Goal: Information Seeking & Learning: Check status

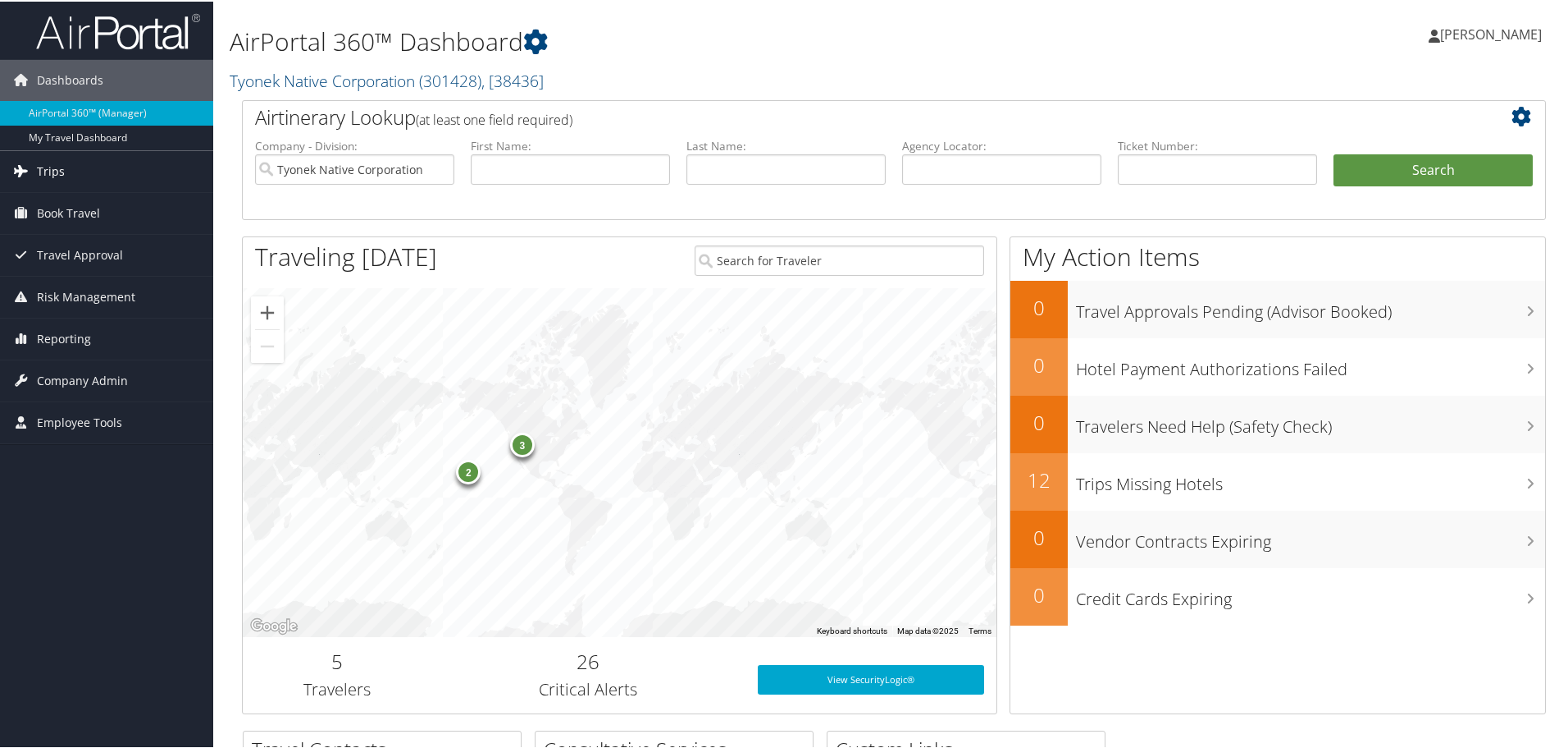
click at [35, 165] on link "Trips" at bounding box center [107, 170] width 213 height 41
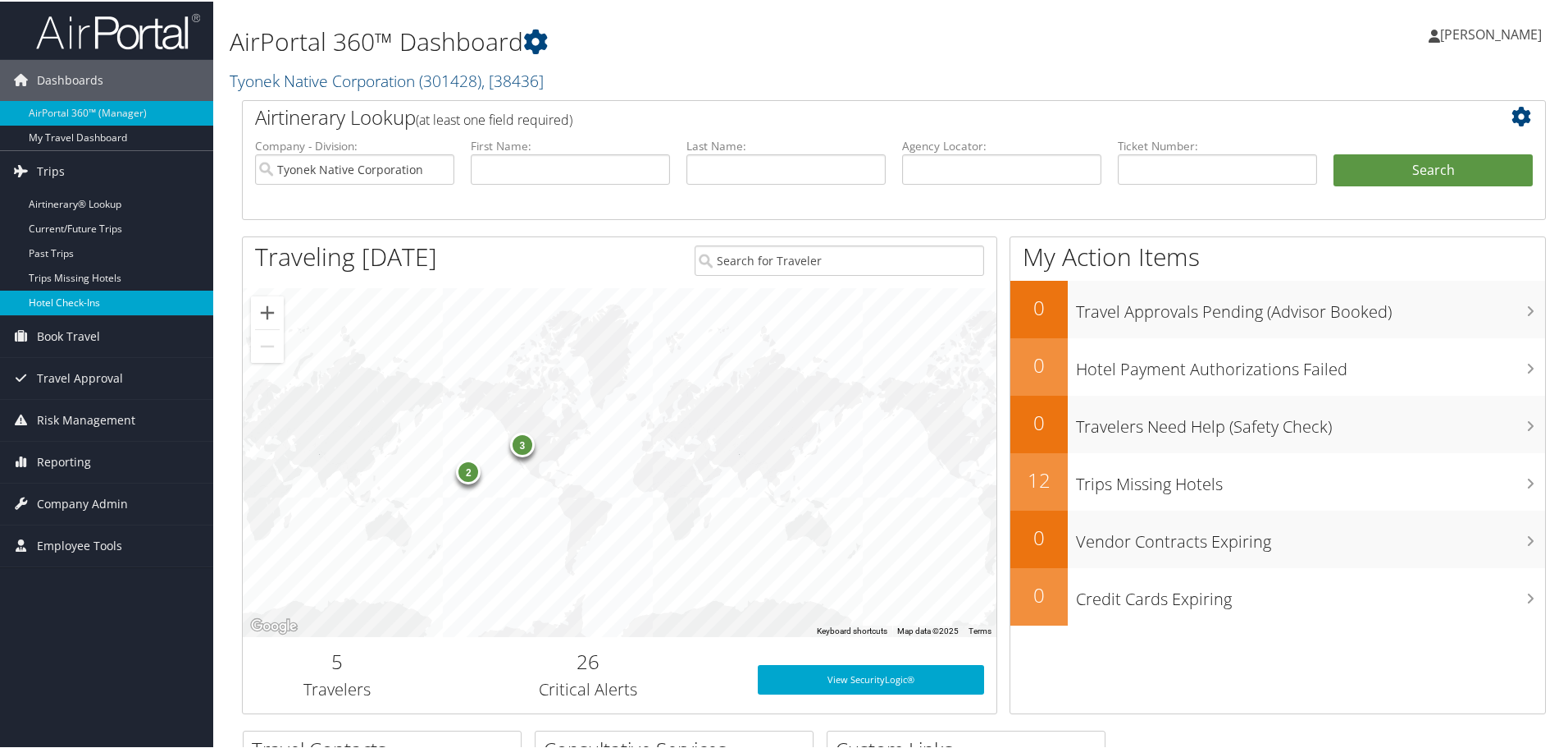
click at [61, 297] on link "Hotel Check-ins" at bounding box center [107, 302] width 213 height 25
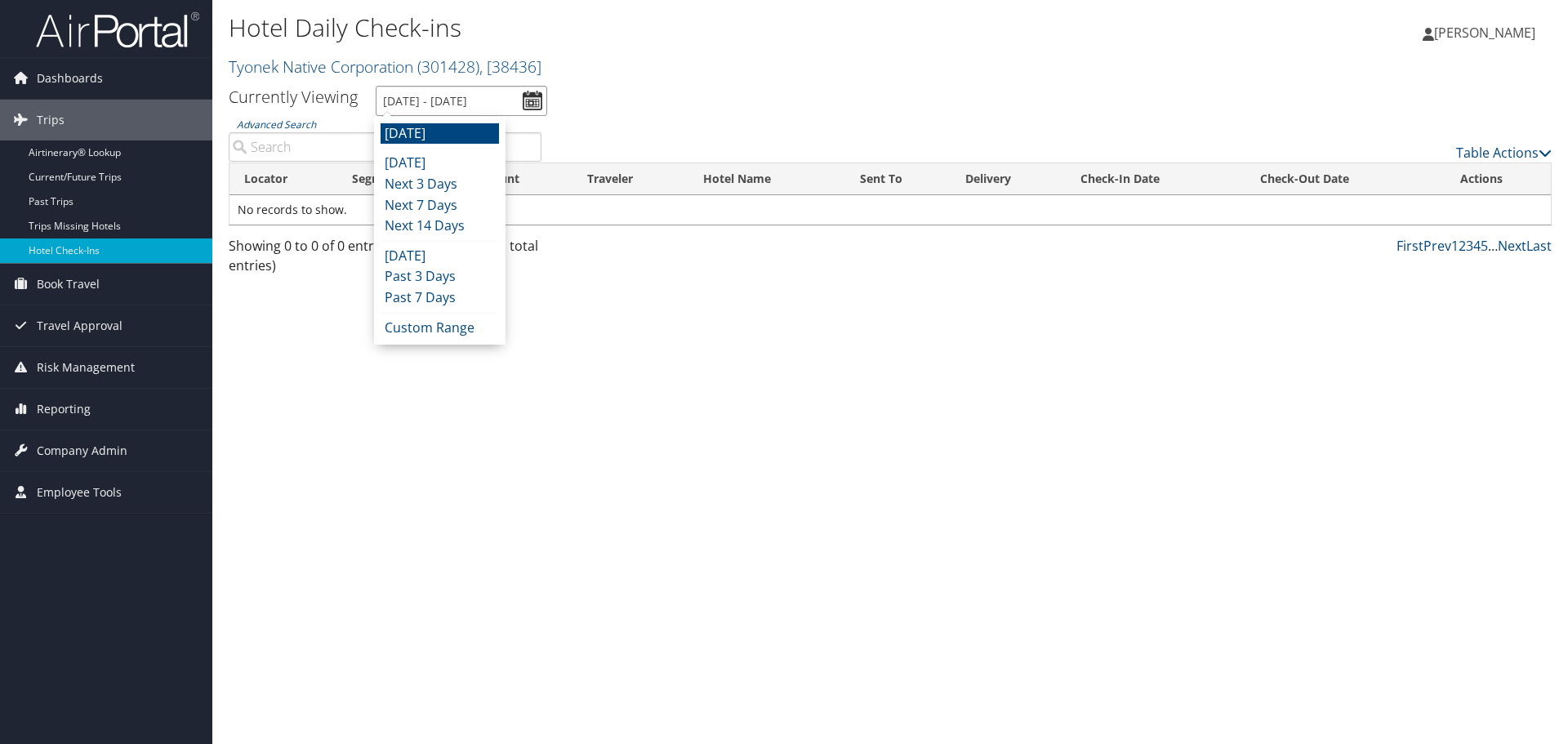
click at [534, 96] on input "10/7/2025 - 10/7/2025" at bounding box center [461, 101] width 172 height 30
click at [452, 332] on li "Custom Range" at bounding box center [440, 328] width 119 height 21
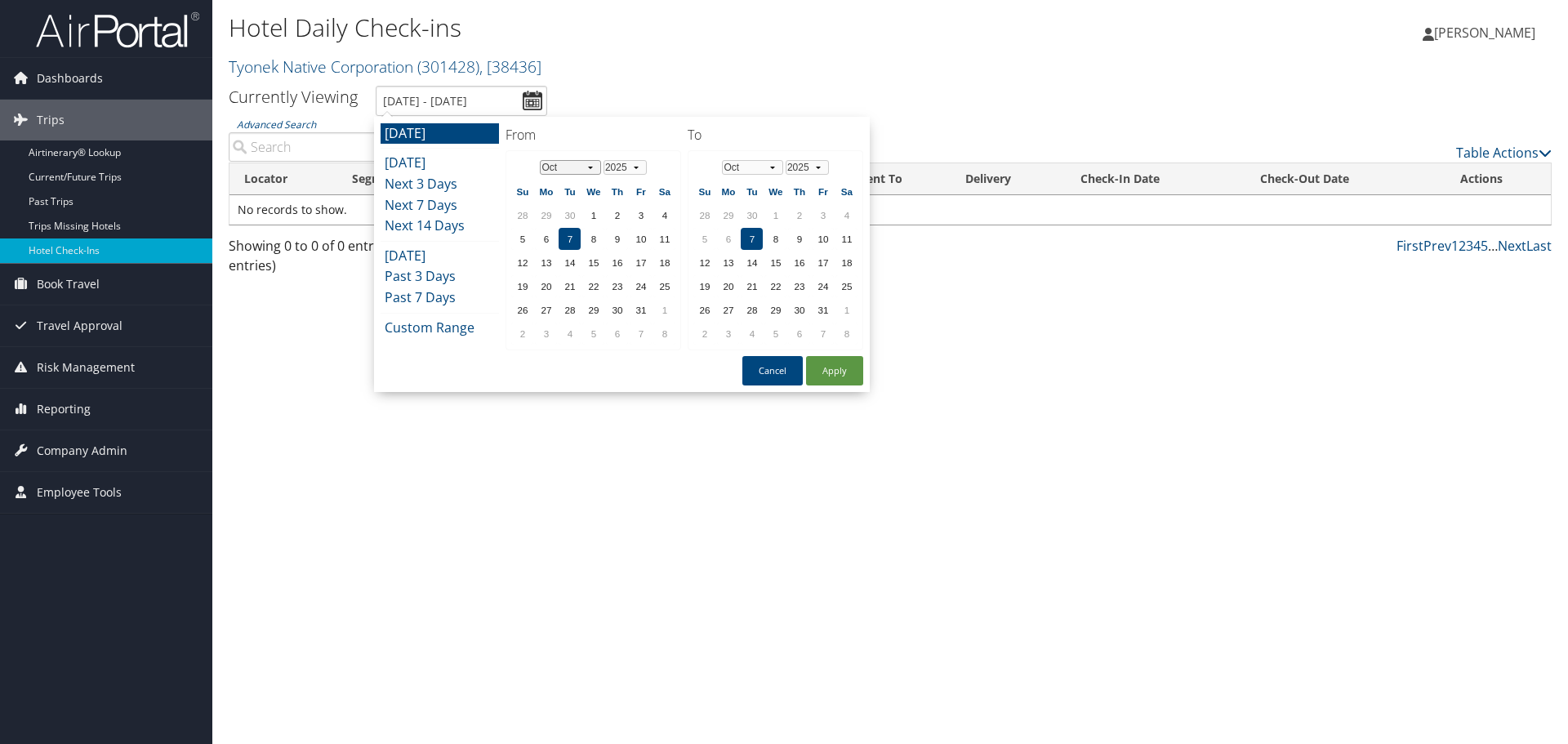
click at [590, 166] on select "Jan Feb Mar Apr May Jun Jul Aug Sep Oct Nov Dec" at bounding box center [570, 167] width 61 height 15
click at [570, 256] on td "16" at bounding box center [569, 262] width 22 height 22
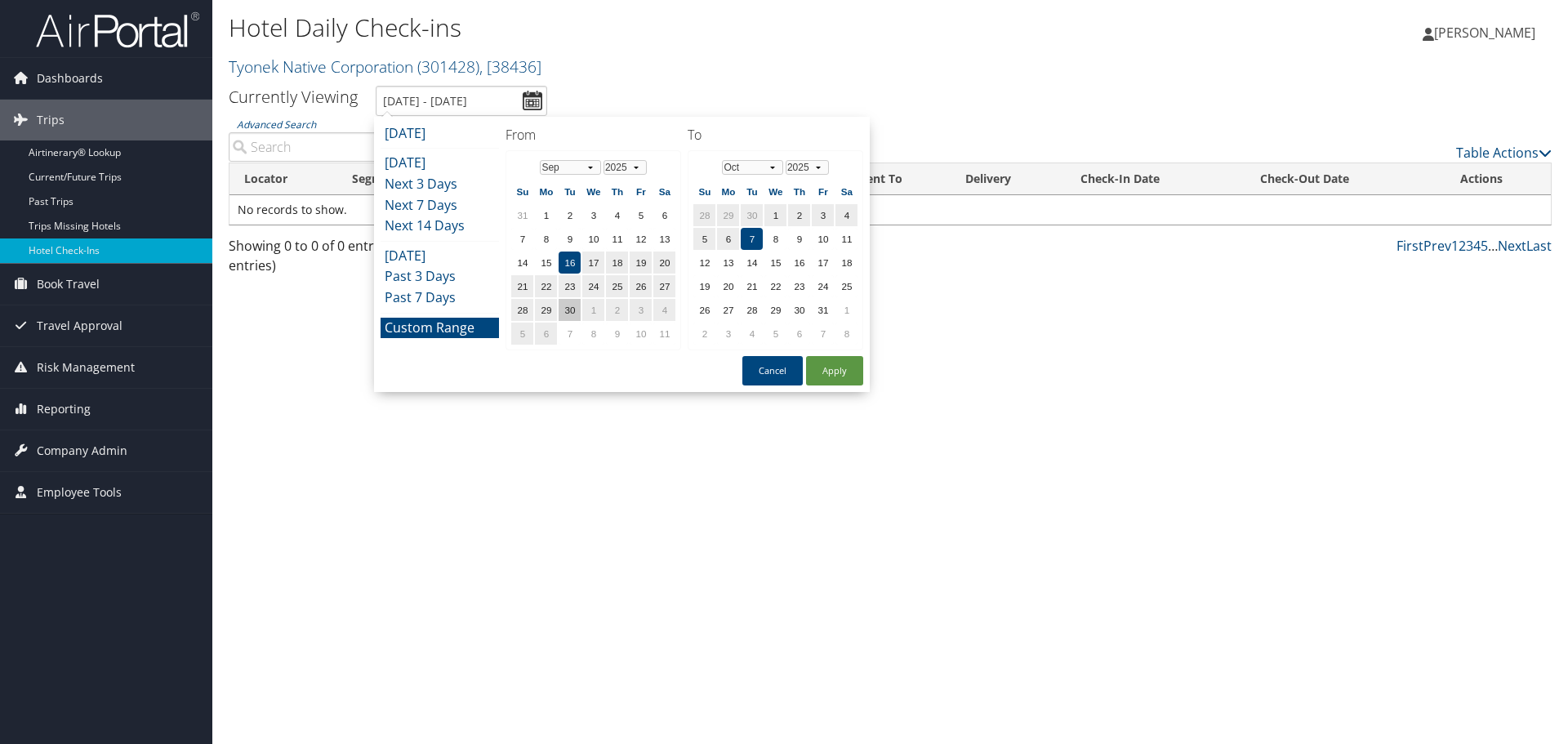
click at [566, 305] on td "30" at bounding box center [569, 310] width 22 height 22
click at [520, 257] on td "14" at bounding box center [522, 262] width 22 height 22
click at [772, 164] on select "Jan Feb Mar Apr May Jun Jul Aug Sep Oct Nov Dec" at bounding box center [752, 167] width 61 height 15
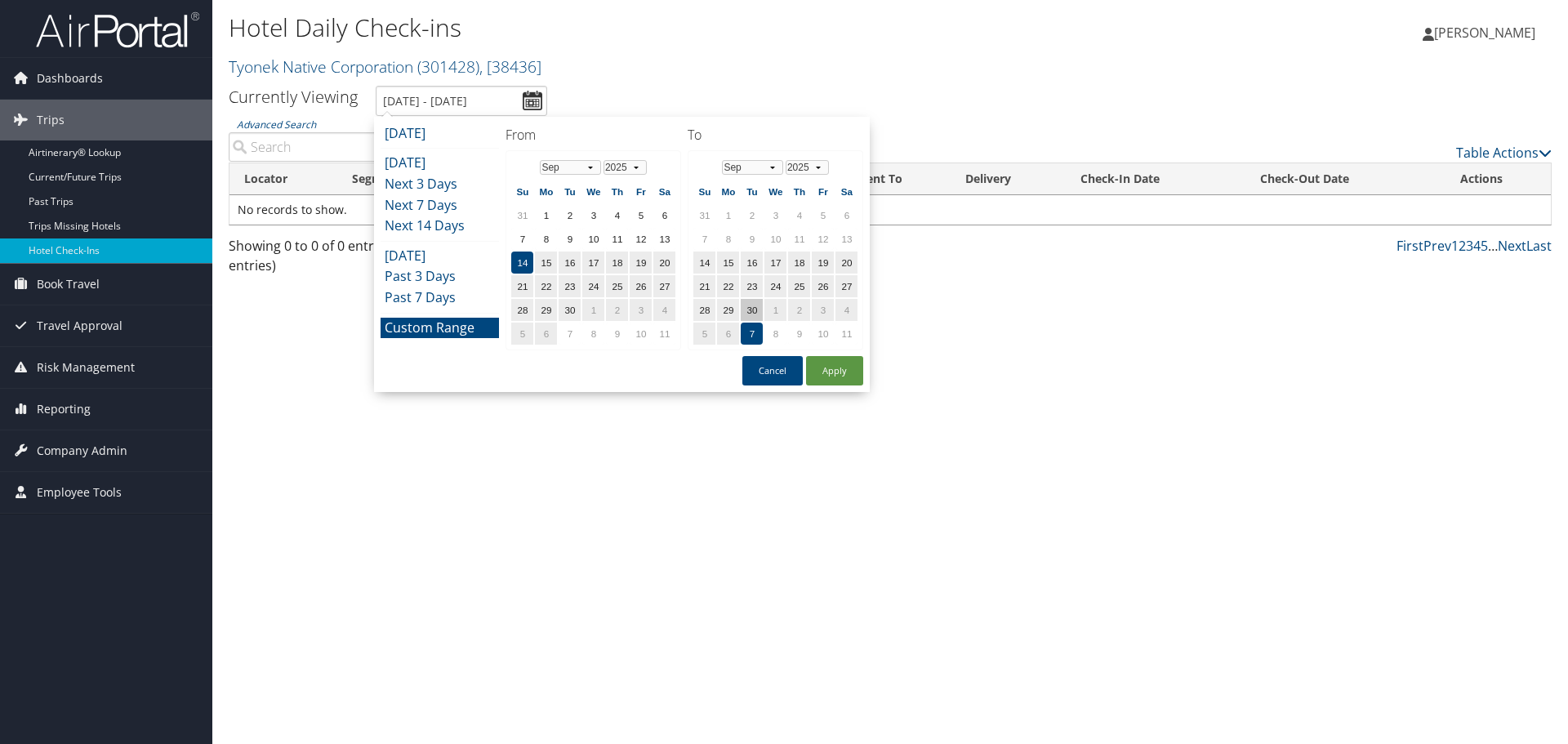
click at [753, 306] on td "30" at bounding box center [751, 310] width 22 height 22
click at [838, 365] on button "Apply" at bounding box center [834, 370] width 58 height 29
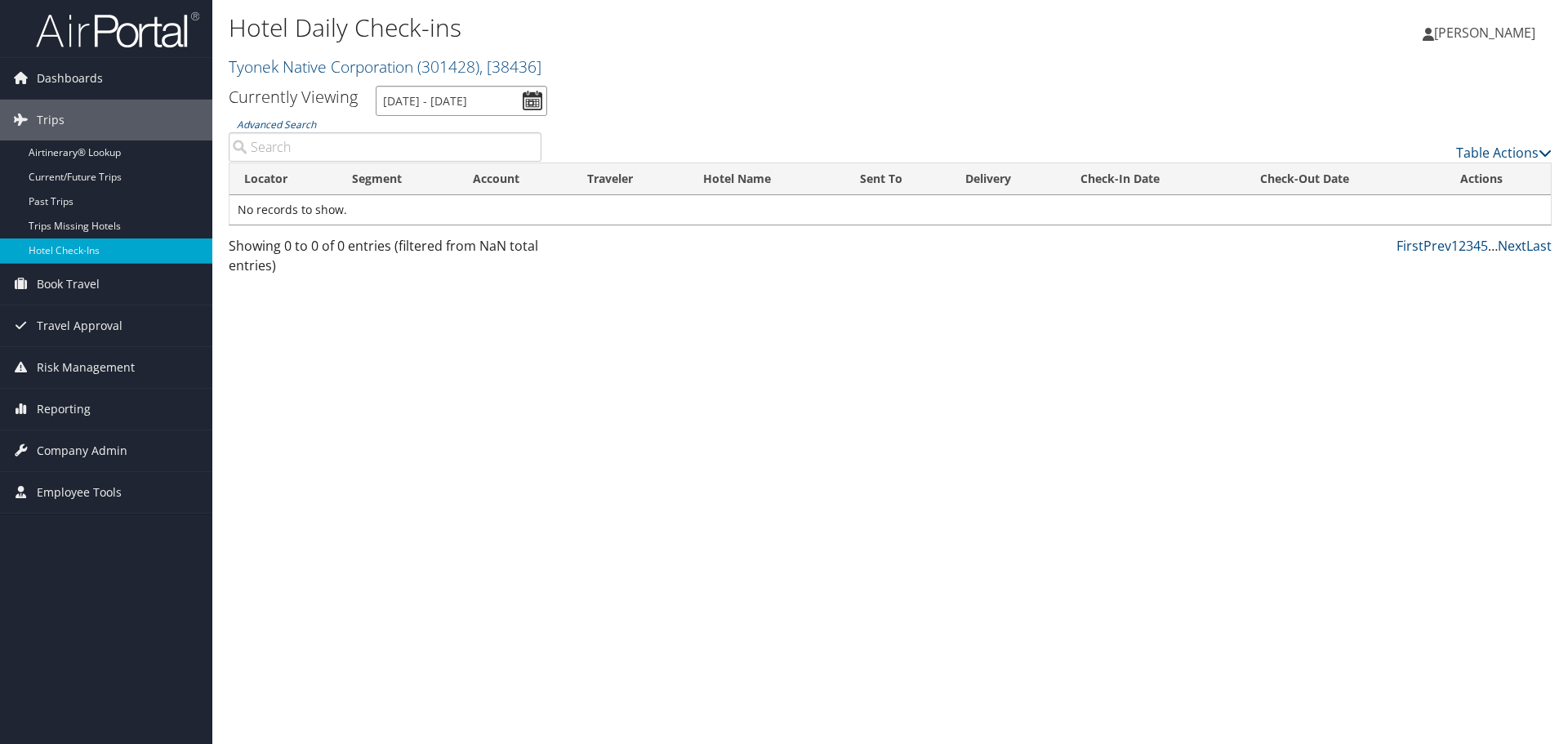
click at [527, 98] on input "9/14/2025 - 9/30/2025" at bounding box center [461, 101] width 172 height 30
click at [618, 533] on div "Hotel Daily Check-ins Tyonek Native Corporation ( 301428 ) , [ 38436 ] Tyonek N…" at bounding box center [890, 372] width 1356 height 744
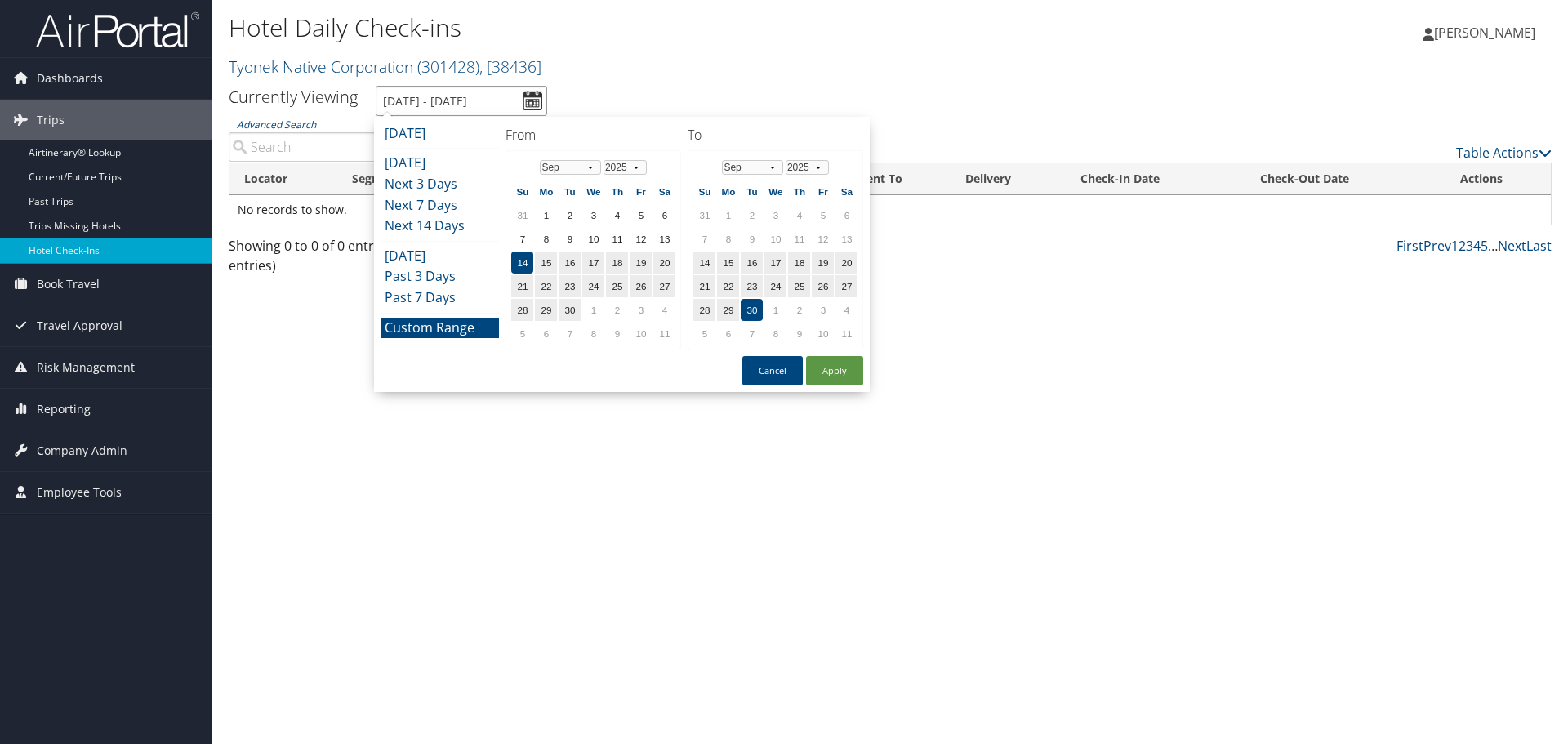
click at [529, 98] on input "9/14/2025 - 9/30/2025" at bounding box center [461, 101] width 172 height 30
click at [546, 218] on td "1" at bounding box center [545, 215] width 22 height 22
click at [846, 370] on button "Apply" at bounding box center [834, 370] width 58 height 29
type input "9/1/2025 - 9/30/2025"
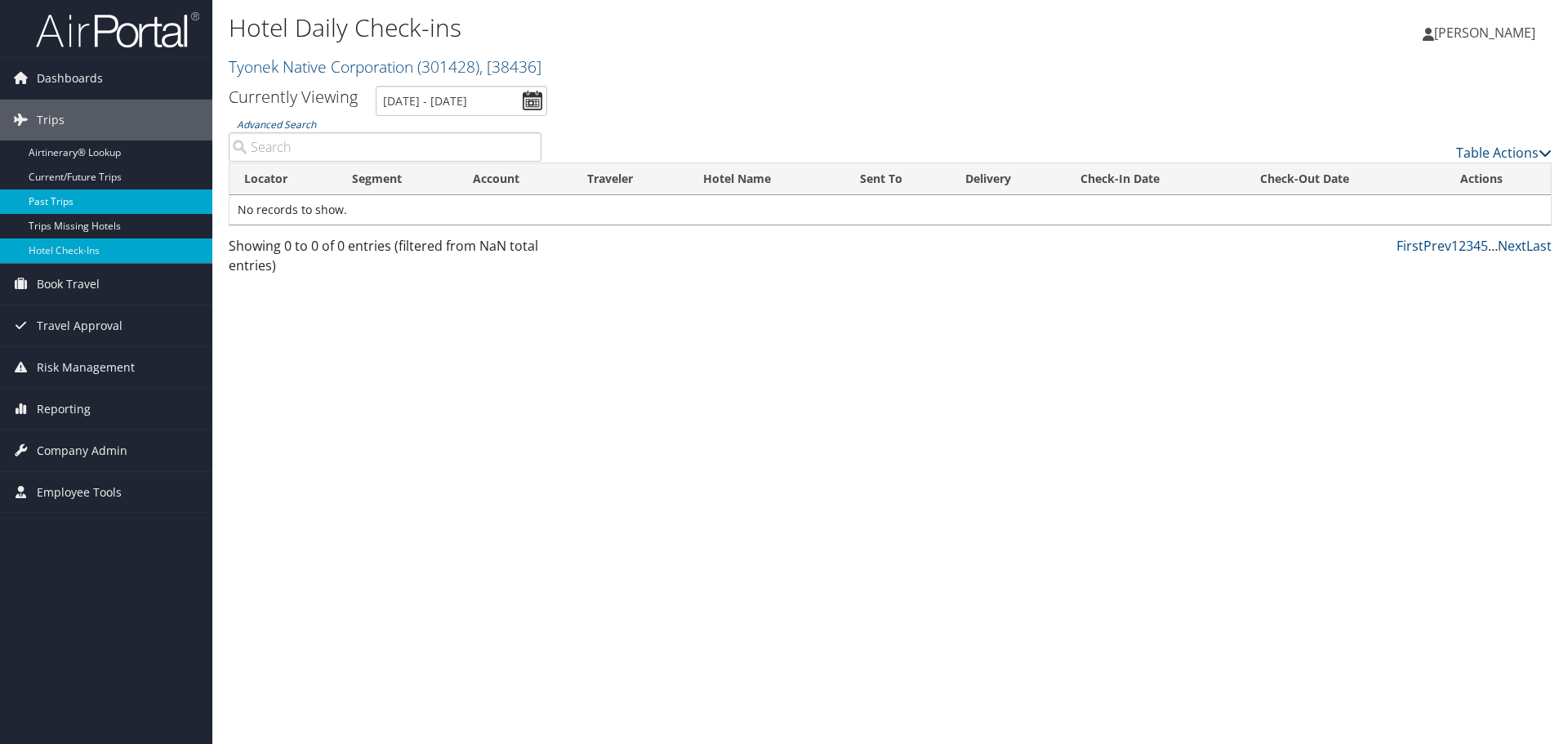
click at [114, 198] on link "Past Trips" at bounding box center [106, 202] width 212 height 25
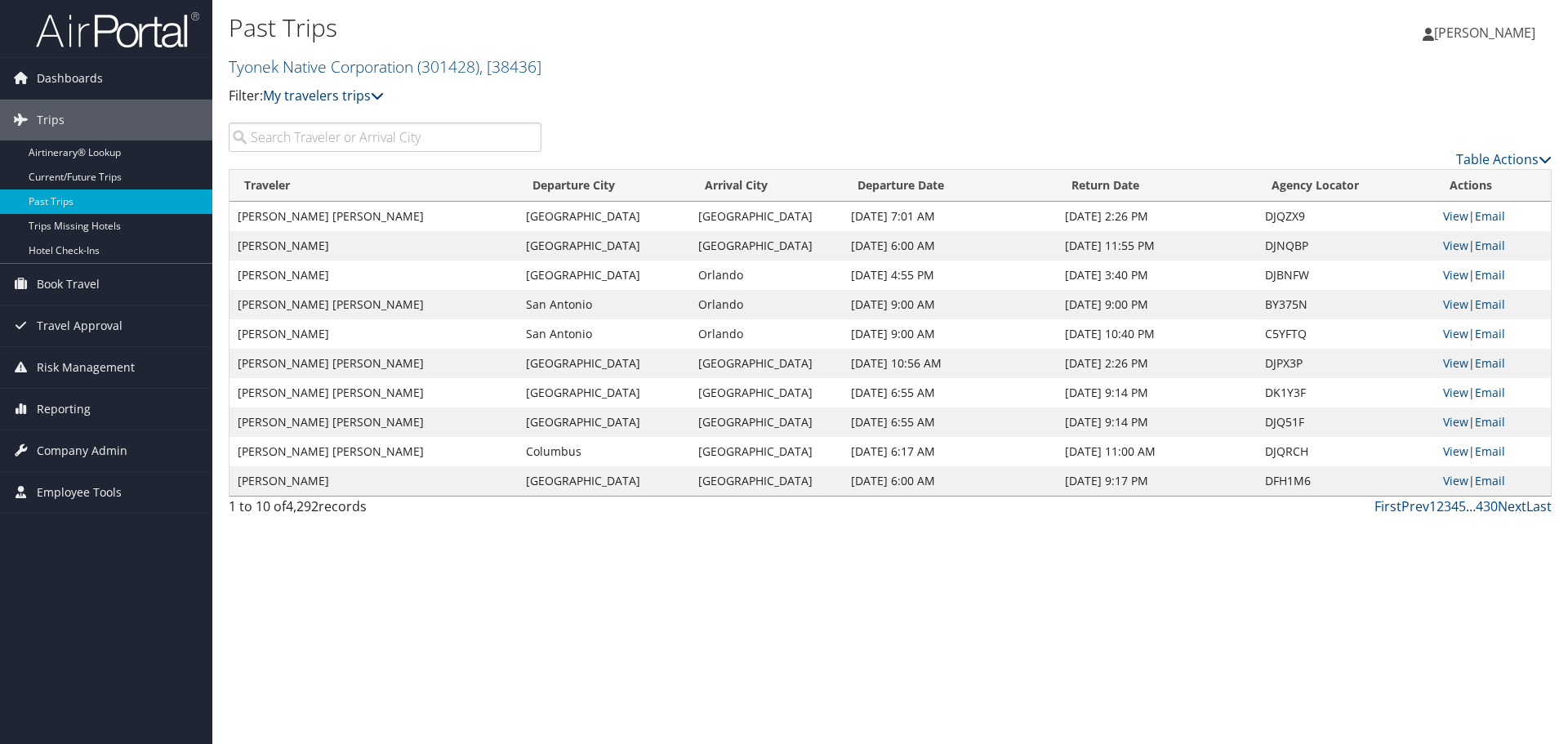
click at [380, 91] on icon at bounding box center [377, 96] width 13 height 13
click at [615, 93] on p "Filter: My travelers trips" at bounding box center [669, 96] width 882 height 21
click at [311, 140] on input "search" at bounding box center [384, 136] width 312 height 29
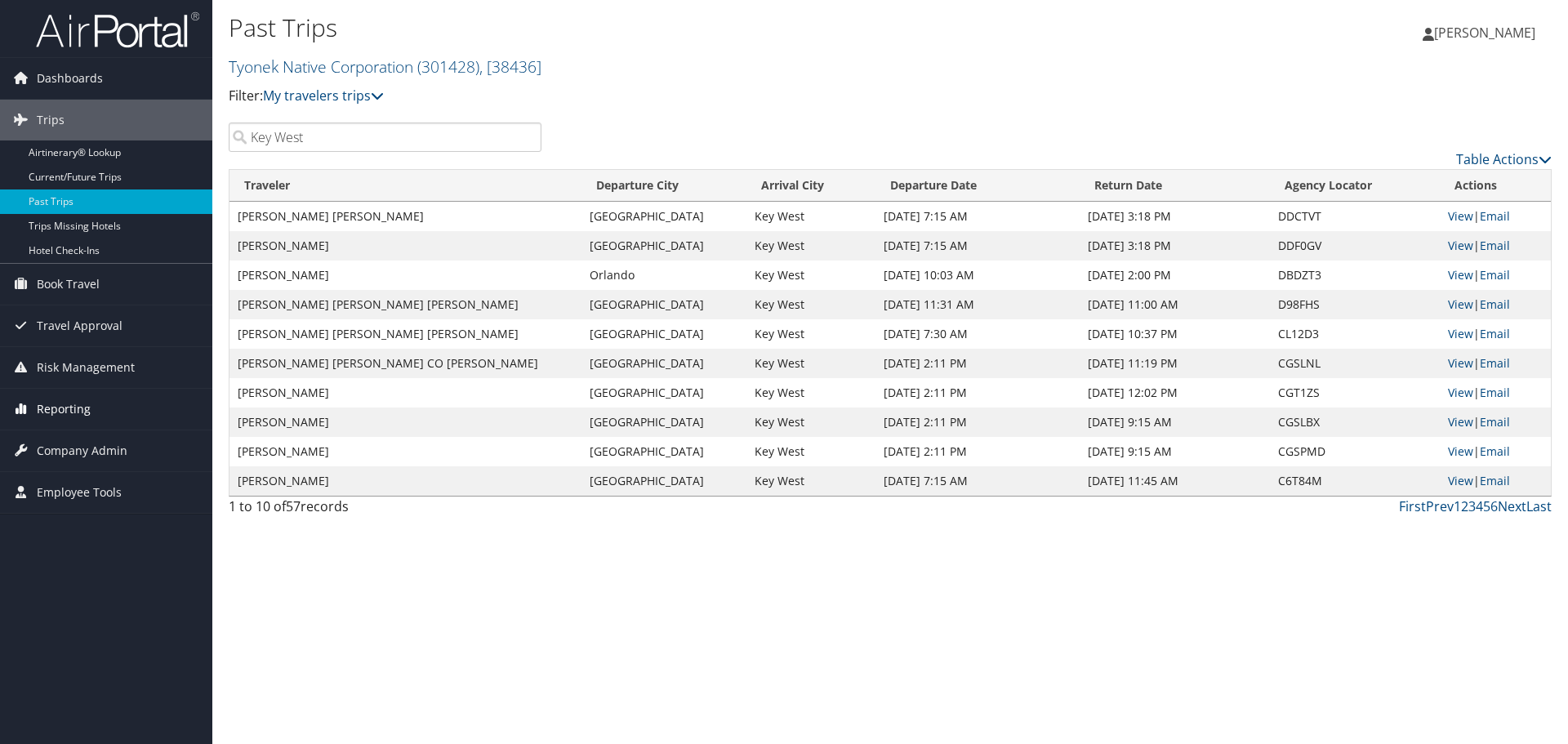
type input "Key West"
click at [1500, 211] on link "Email" at bounding box center [1495, 216] width 30 height 16
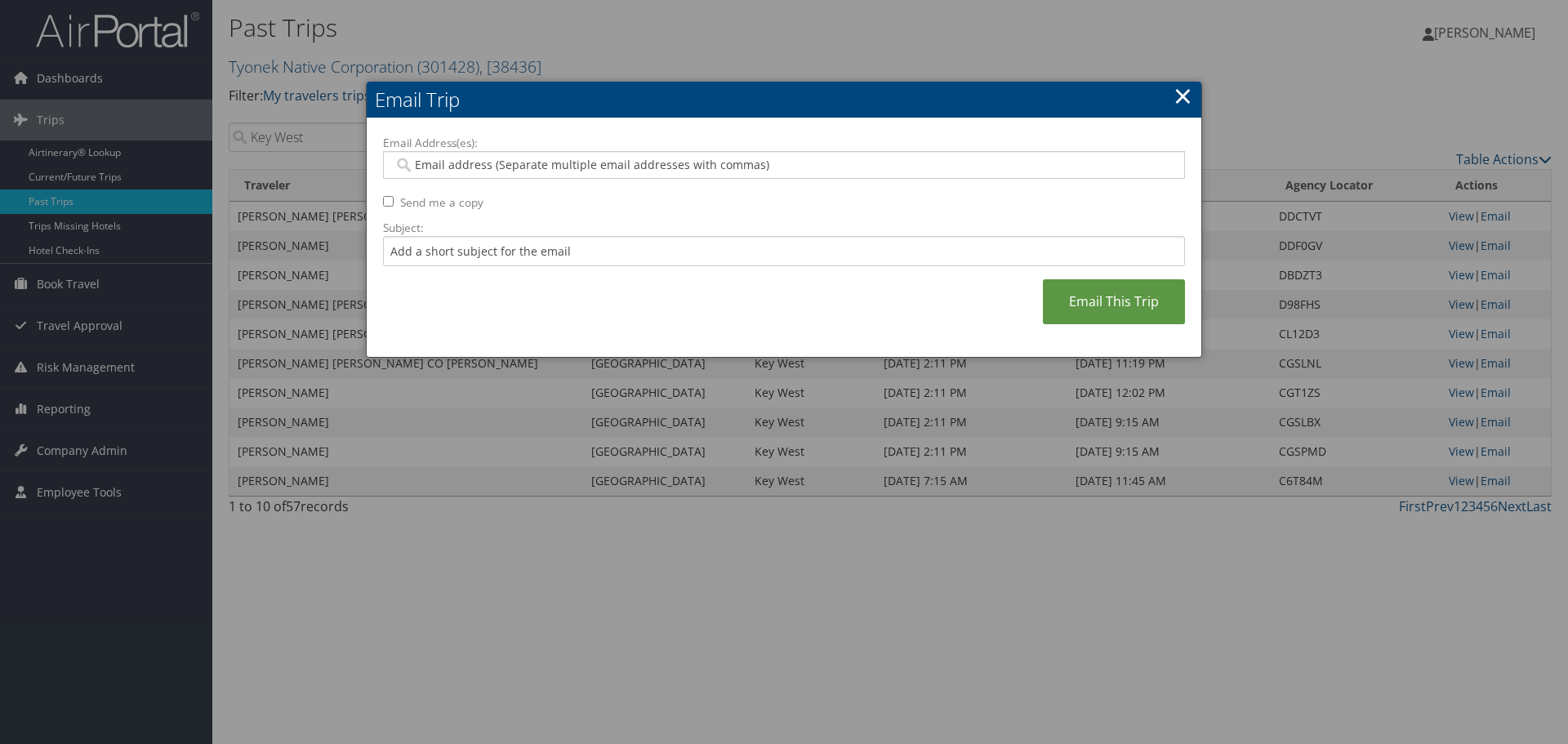
click at [1182, 98] on link "×" at bounding box center [1182, 96] width 19 height 33
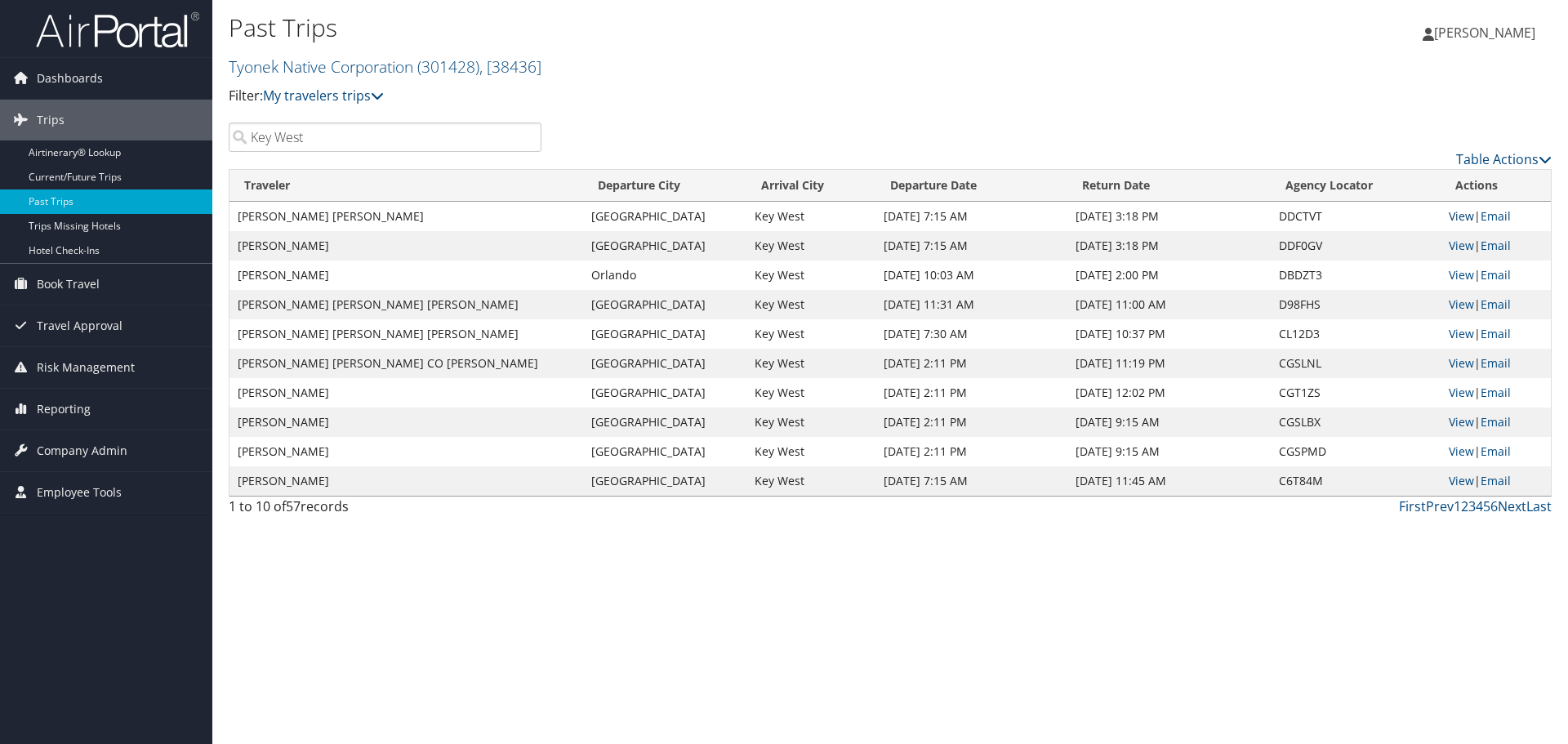
click at [1453, 211] on link "View" at bounding box center [1461, 216] width 26 height 16
click at [1455, 242] on link "View" at bounding box center [1461, 246] width 26 height 16
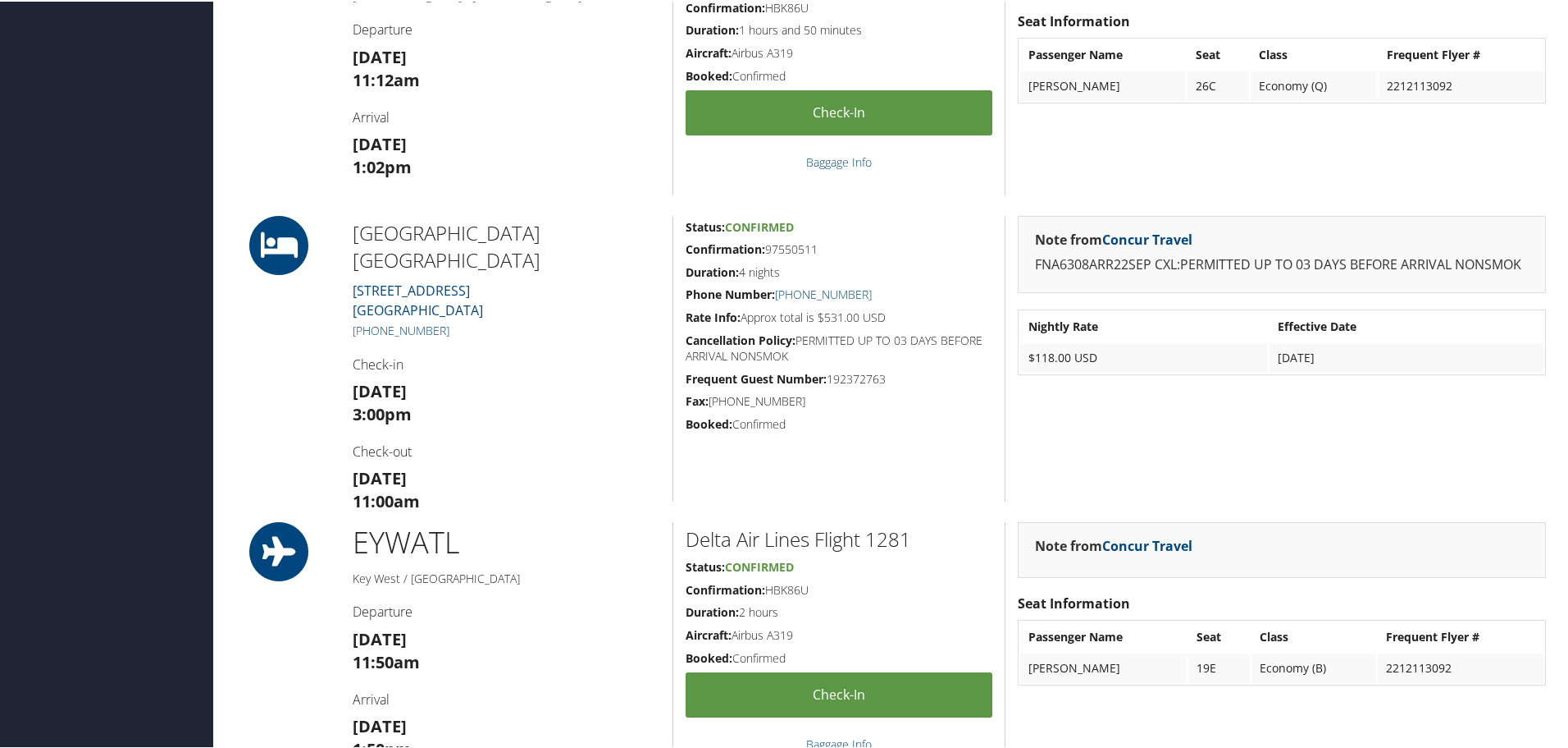
scroll to position [985, 0]
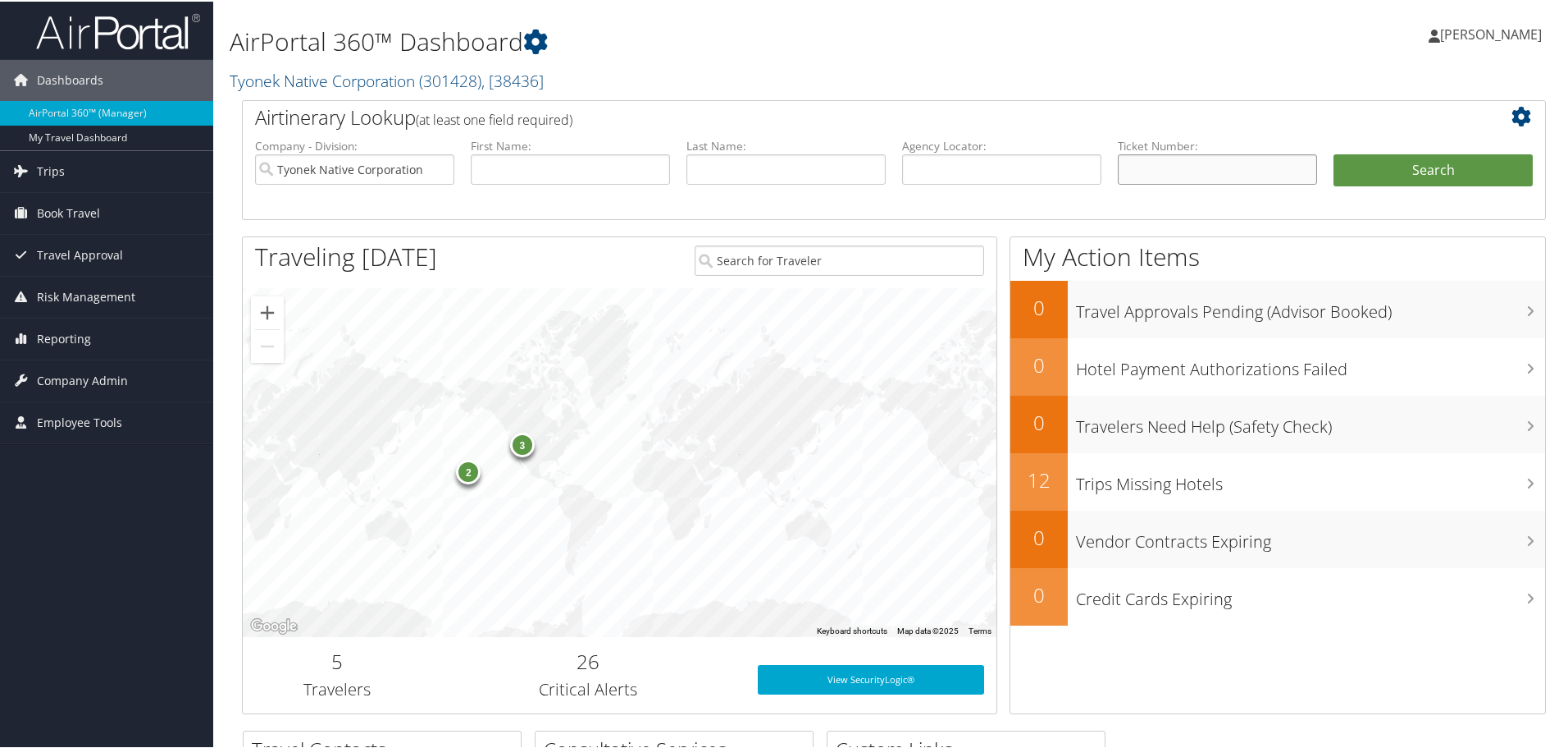
click at [1201, 171] on input "text" at bounding box center [1218, 168] width 199 height 30
paste input "8900897922015"
type input "8900897922015"
click at [1418, 154] on button "Search" at bounding box center [1433, 169] width 199 height 33
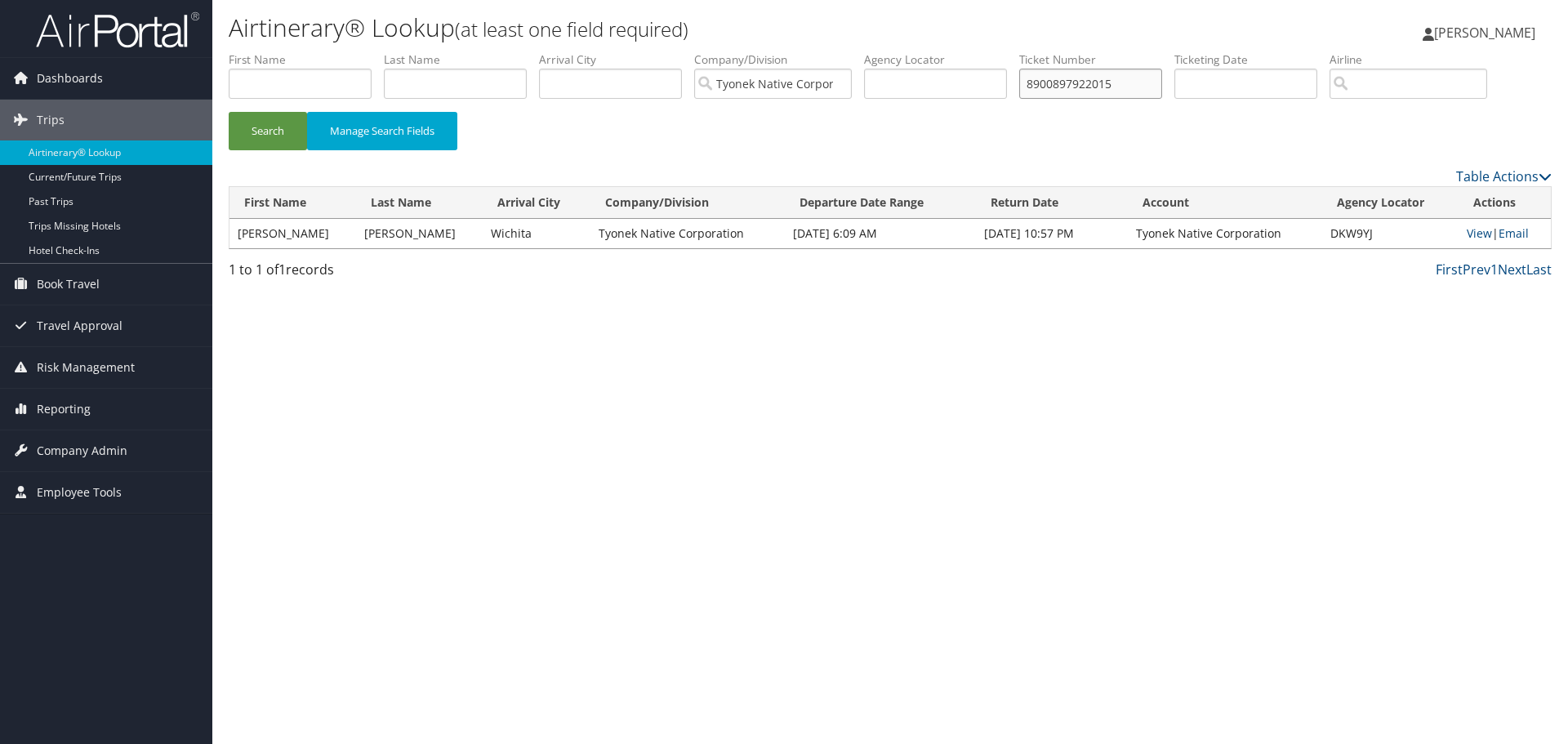
drag, startPoint x: 1130, startPoint y: 83, endPoint x: 913, endPoint y: 89, distance: 217.1
click at [916, 51] on ul "First Name Last Name Departure City Arrival City Company/Division Tyonek Native…" at bounding box center [889, 51] width 1323 height 0
paste input "6432"
click at [228, 111] on button "Search" at bounding box center [267, 130] width 79 height 38
drag, startPoint x: 1126, startPoint y: 83, endPoint x: 924, endPoint y: 92, distance: 202.2
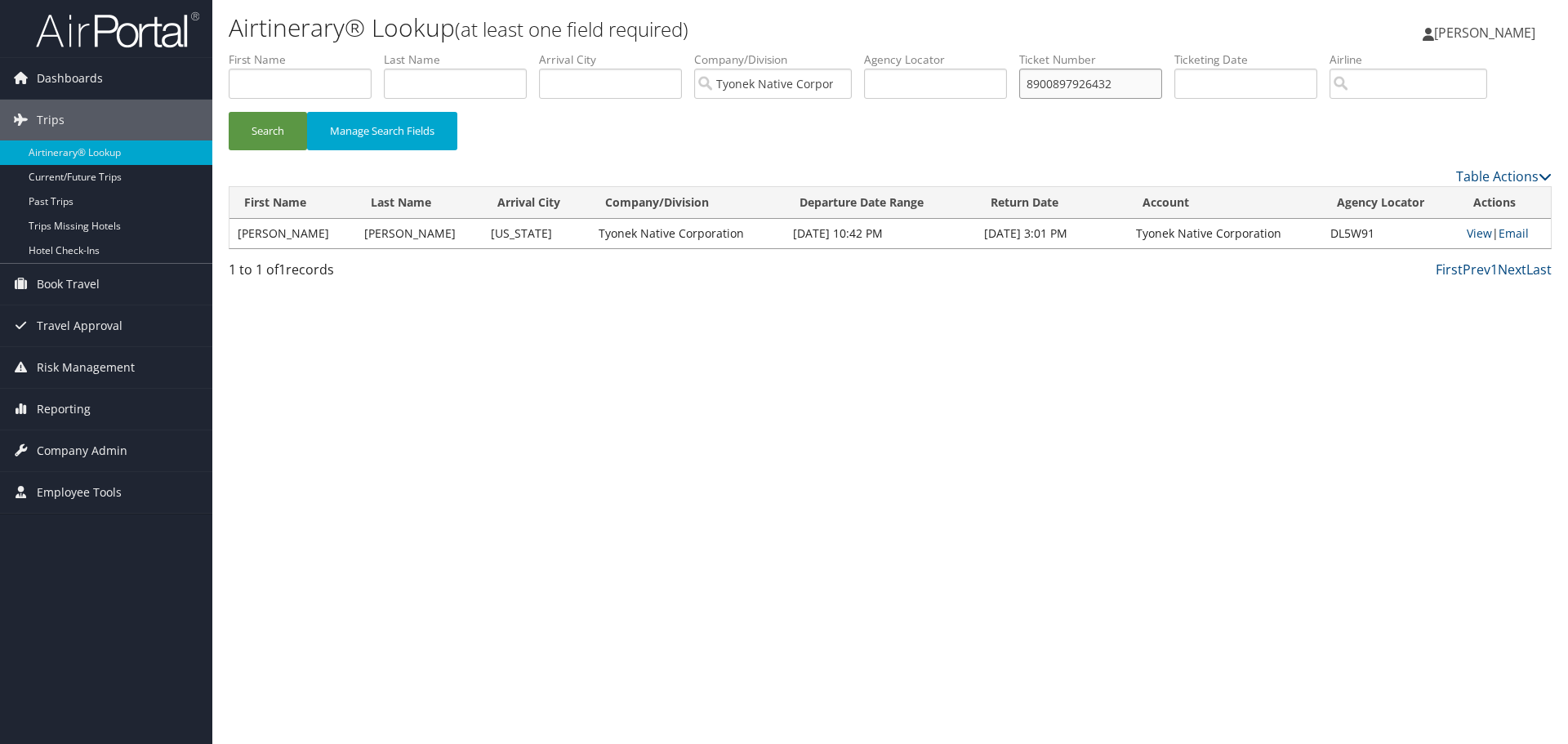
click at [925, 51] on ul "First Name Last Name Departure City Arrival City Company/Division Tyonek Native…" at bounding box center [889, 51] width 1323 height 0
paste input "1"
click at [228, 111] on button "Search" at bounding box center [267, 130] width 79 height 38
drag, startPoint x: 1131, startPoint y: 87, endPoint x: 894, endPoint y: 95, distance: 237.1
click at [911, 51] on ul "First Name Last Name Departure City Arrival City Company/Division Tyonek Native…" at bounding box center [889, 51] width 1323 height 0
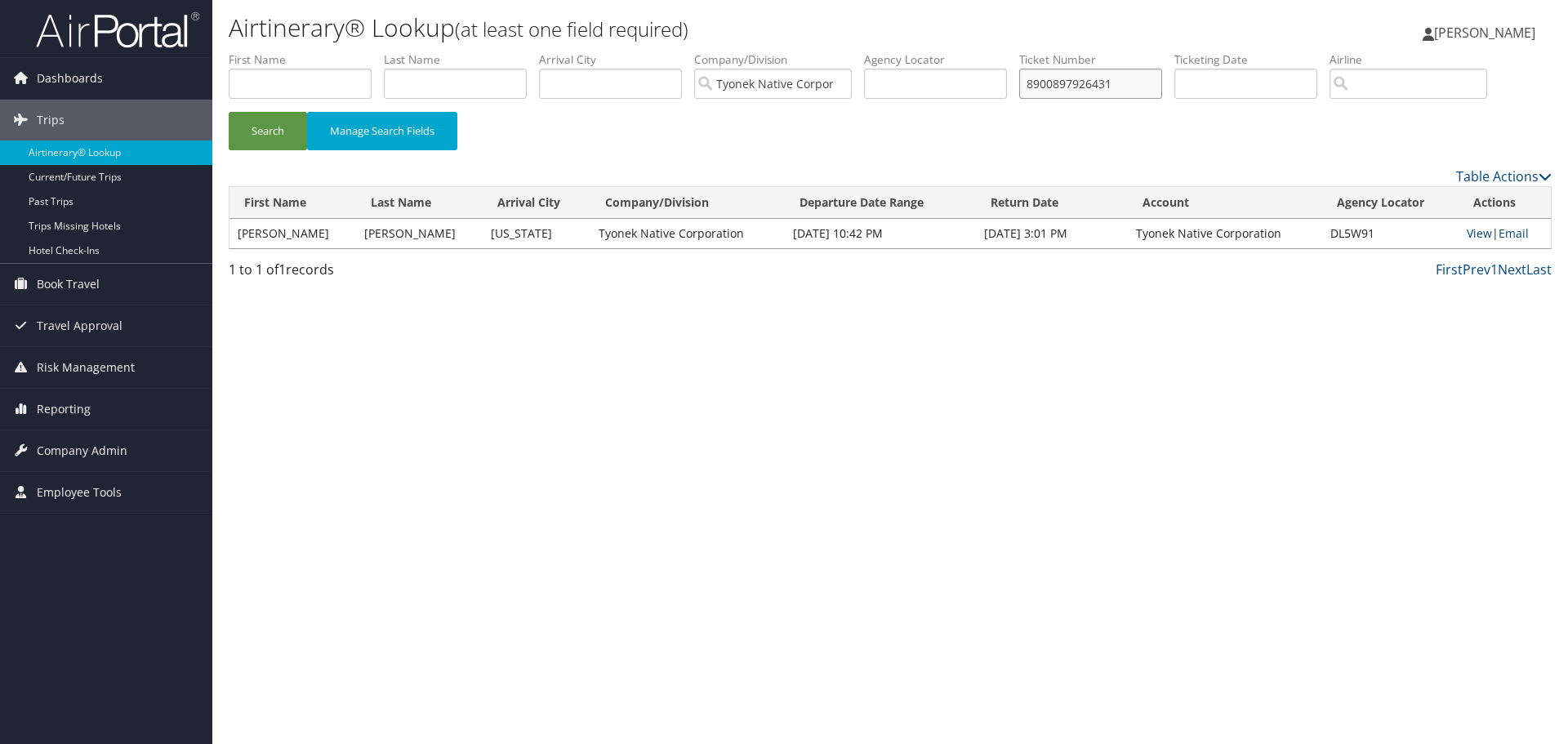
paste input "33676"
click at [228, 111] on button "Search" at bounding box center [267, 130] width 79 height 38
drag, startPoint x: 1126, startPoint y: 86, endPoint x: 930, endPoint y: 85, distance: 196.0
click at [939, 51] on ul "First Name Last Name Departure City Arrival City Company/Division Tyonek Native…" at bounding box center [889, 51] width 1323 height 0
paste input "9214"
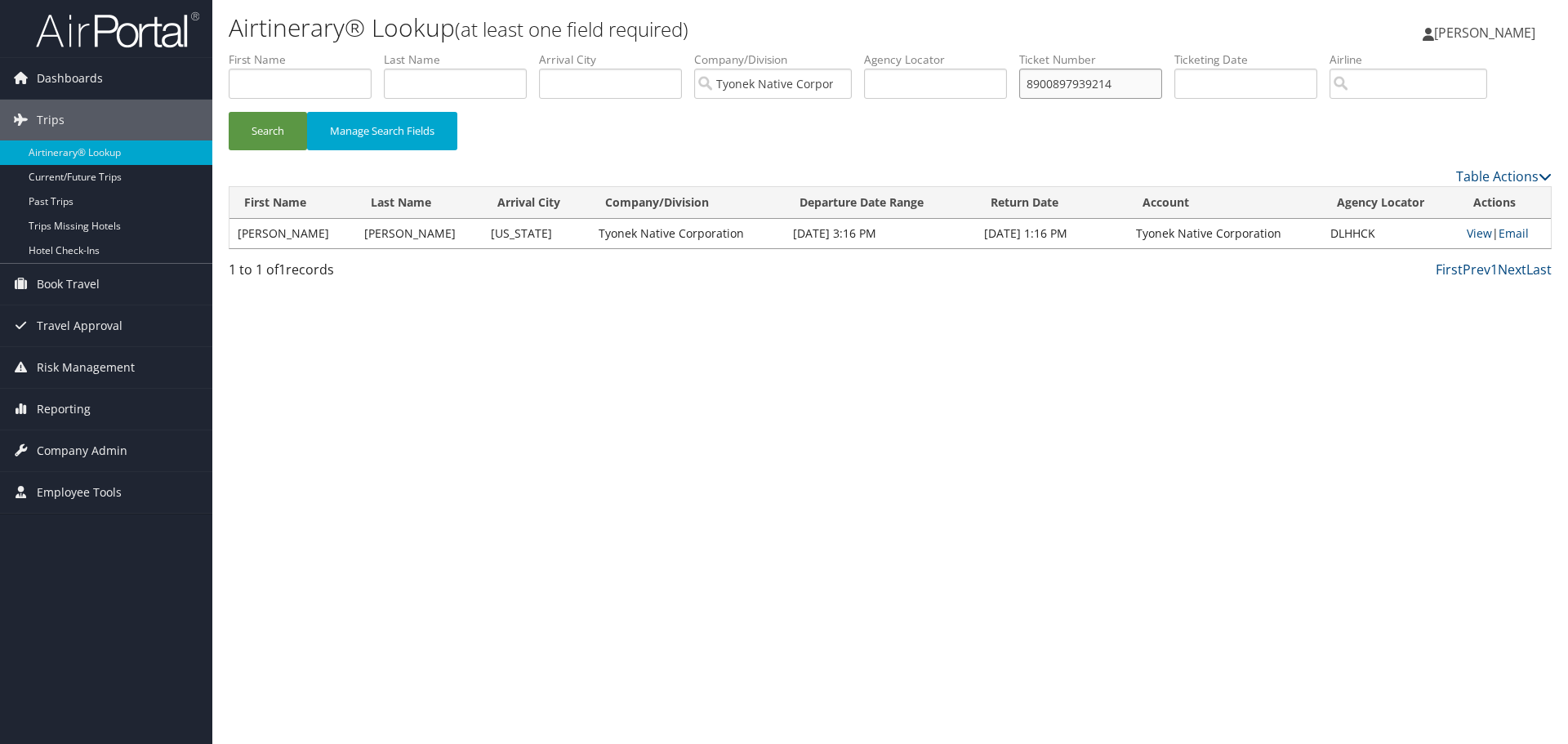
click at [228, 111] on button "Search" at bounding box center [267, 130] width 79 height 38
drag, startPoint x: 1131, startPoint y: 85, endPoint x: 901, endPoint y: 97, distance: 230.3
click at [914, 51] on ul "First Name Last Name Departure City Arrival City Company/Division Tyonek Native…" at bounding box center [889, 51] width 1323 height 0
paste input "6686"
type input "8900897936686"
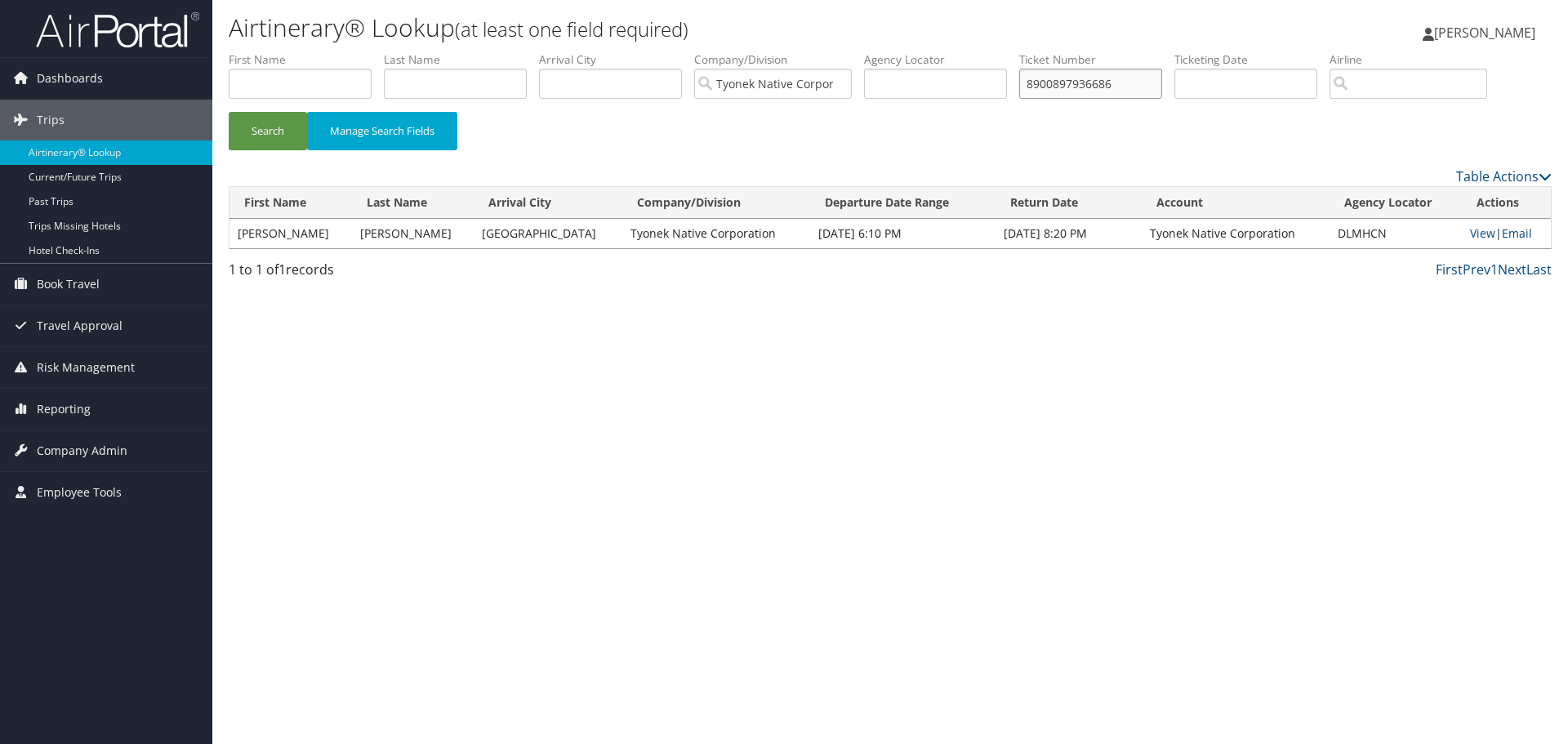
click at [228, 111] on button "Search" at bounding box center [267, 130] width 79 height 38
